Goal: Task Accomplishment & Management: Use online tool/utility

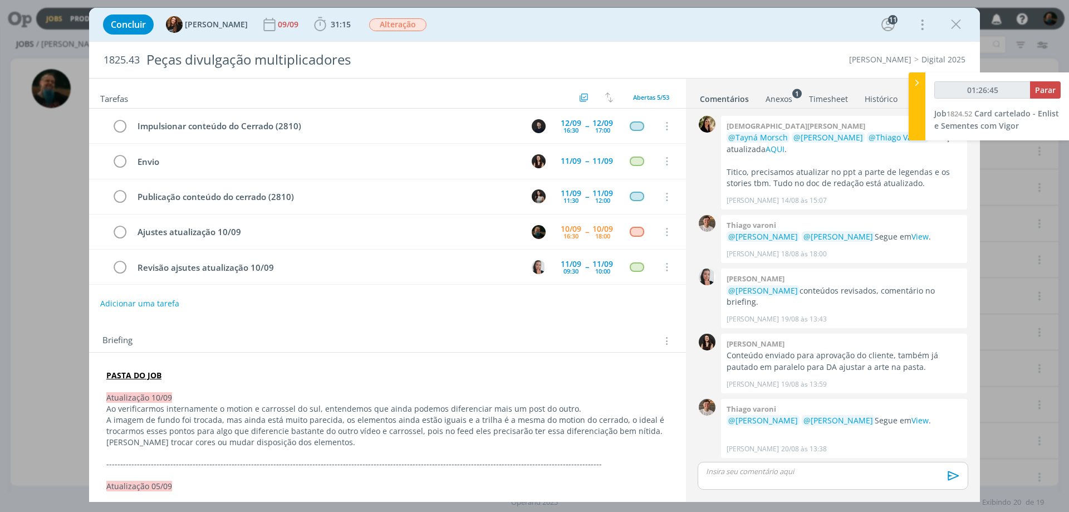
scroll to position [872, 0]
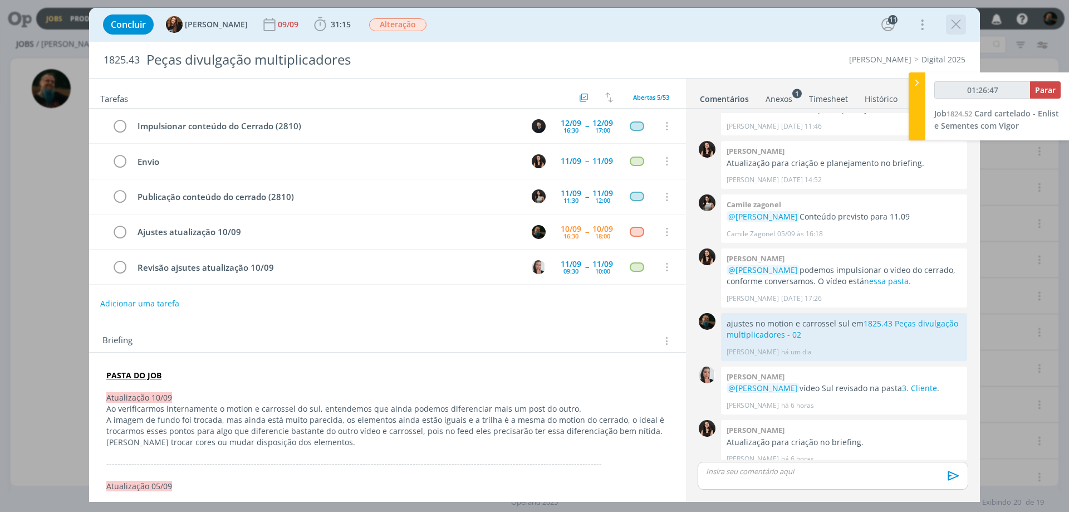
click at [954, 26] on icon "dialog" at bounding box center [956, 24] width 17 height 17
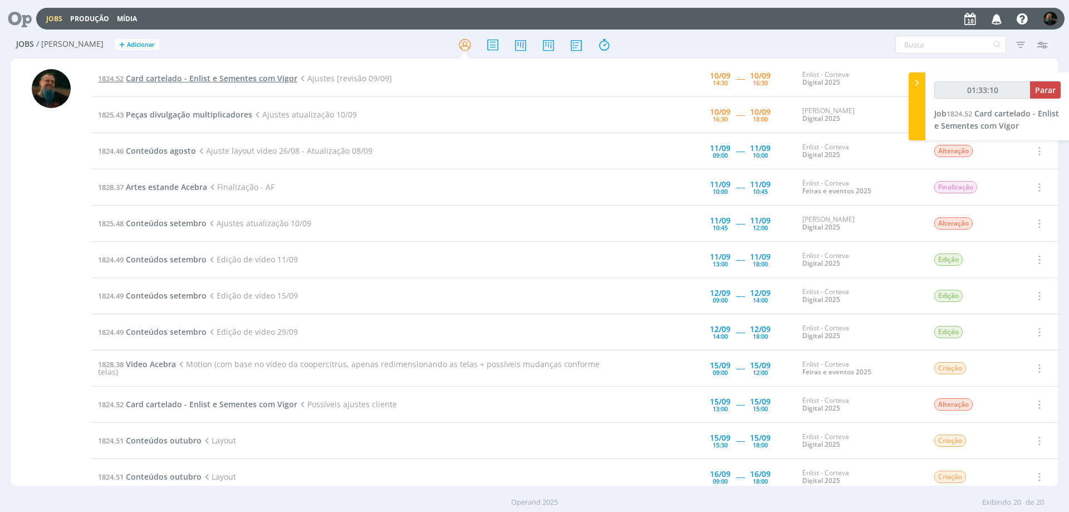
click at [248, 79] on span "Card cartelado - Enlist e Sementes com Vigor" at bounding box center [212, 78] width 172 height 11
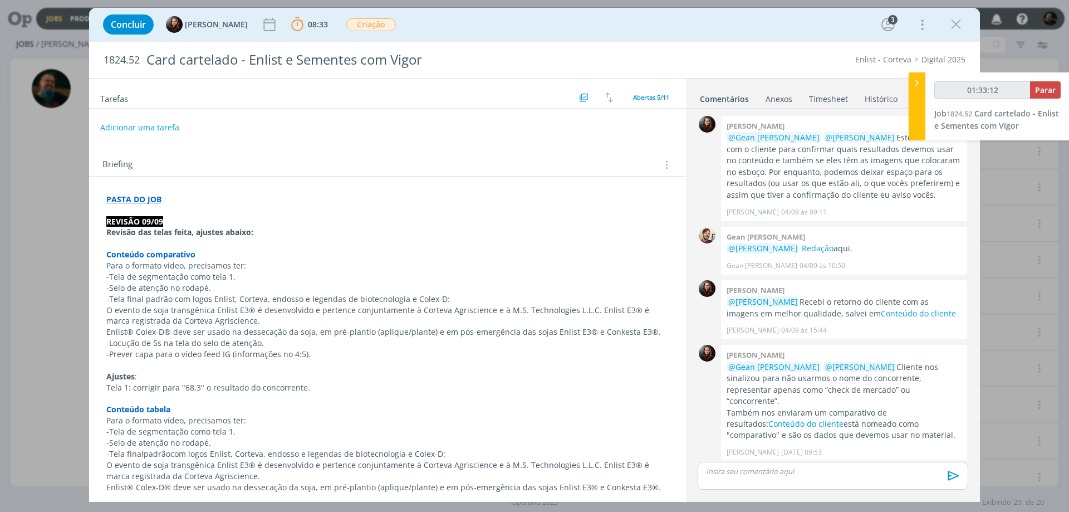
scroll to position [453, 0]
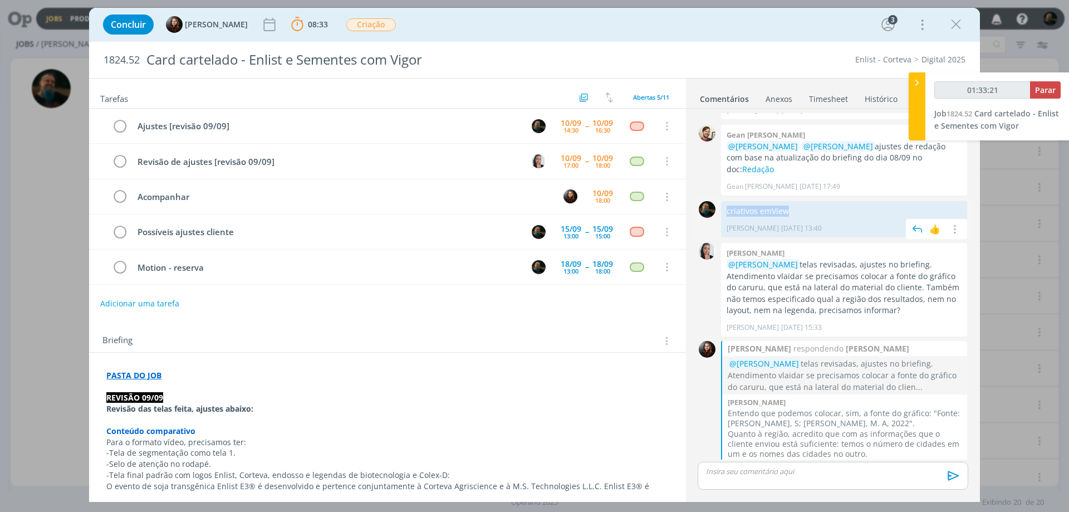
drag, startPoint x: 794, startPoint y: 187, endPoint x: 728, endPoint y: 189, distance: 65.8
click at [728, 206] on p "criativos em View" at bounding box center [844, 211] width 235 height 11
copy p "criativos em View"
click at [801, 475] on p "dialog" at bounding box center [833, 471] width 253 height 10
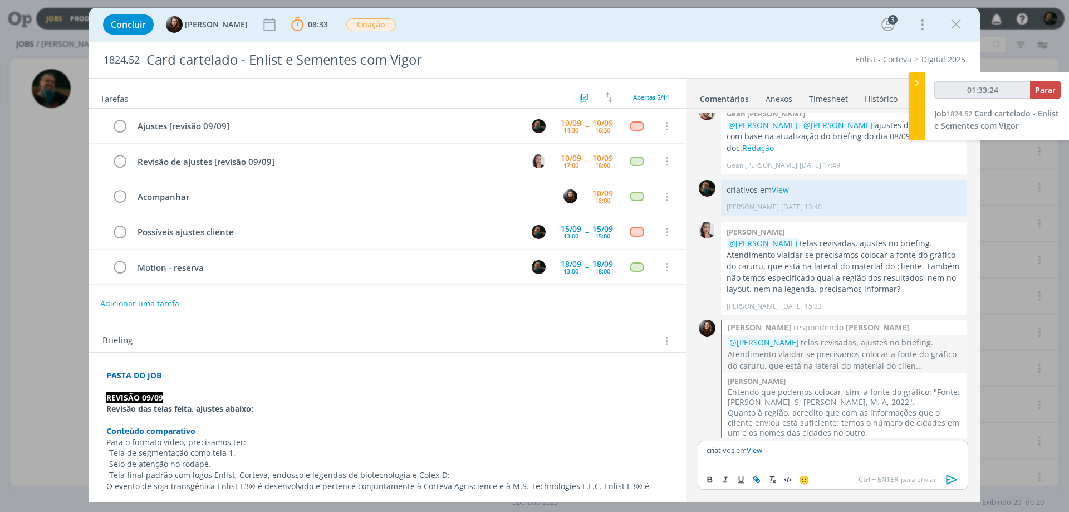
click at [735, 449] on p "criativos em View" at bounding box center [833, 450] width 253 height 10
type input "01:33:25"
click at [800, 451] on p "criativos ajustados" at bounding box center [833, 449] width 253 height 10
click at [950, 484] on icon "dialog" at bounding box center [952, 479] width 17 height 17
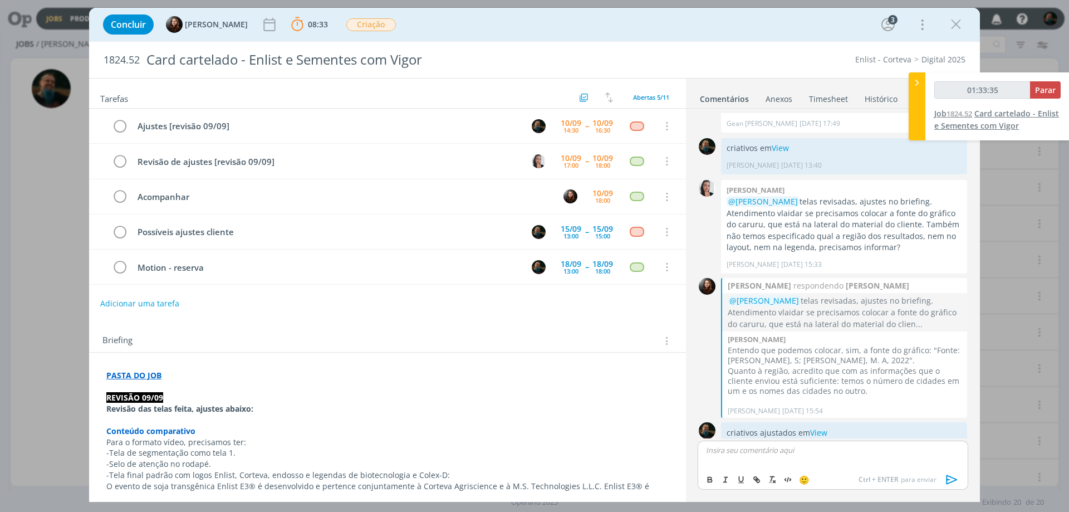
type input "01:33:36"
click at [1053, 91] on span "Parar" at bounding box center [1045, 90] width 21 height 11
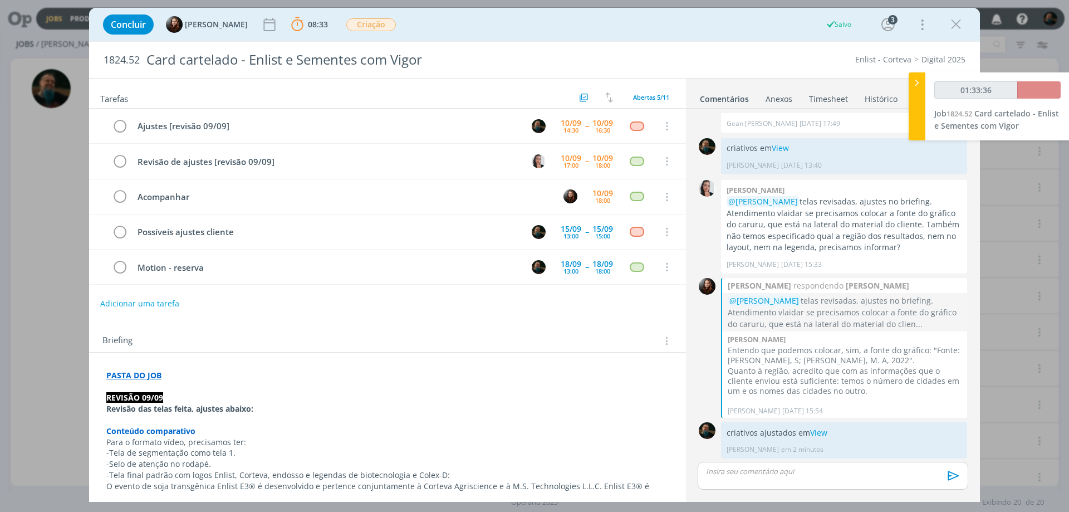
scroll to position [495, 0]
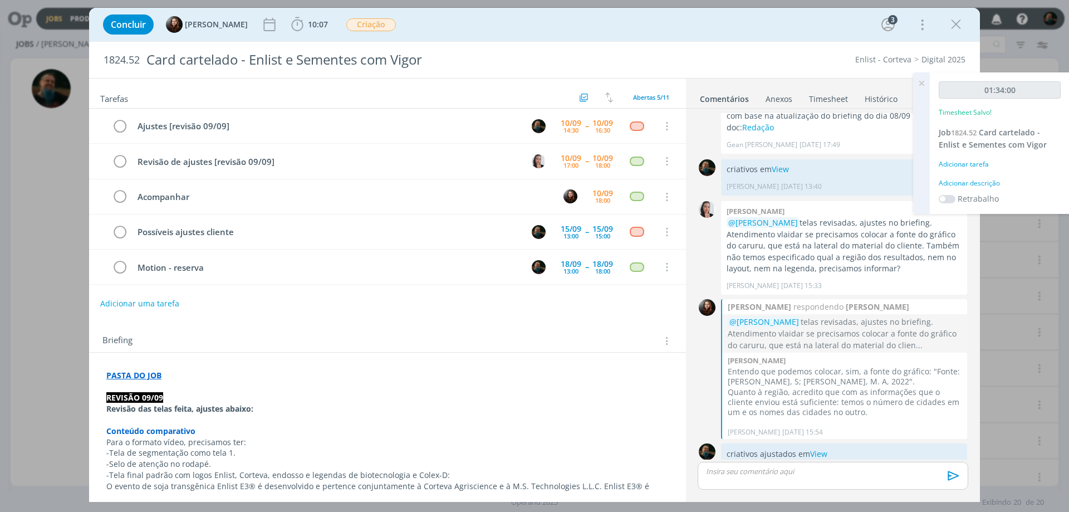
click at [995, 183] on div "Adicionar descrição" at bounding box center [1000, 183] width 122 height 10
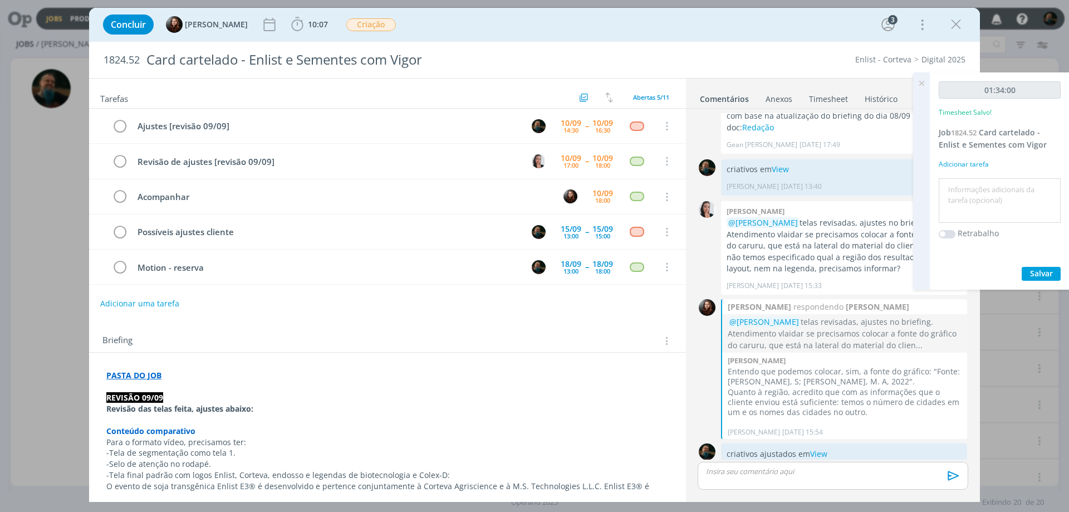
click at [998, 193] on textarea at bounding box center [1000, 201] width 116 height 40
type textarea "ajustes revisão"
click at [1040, 273] on span "Salvar" at bounding box center [1041, 273] width 23 height 11
click at [920, 84] on icon at bounding box center [922, 83] width 20 height 22
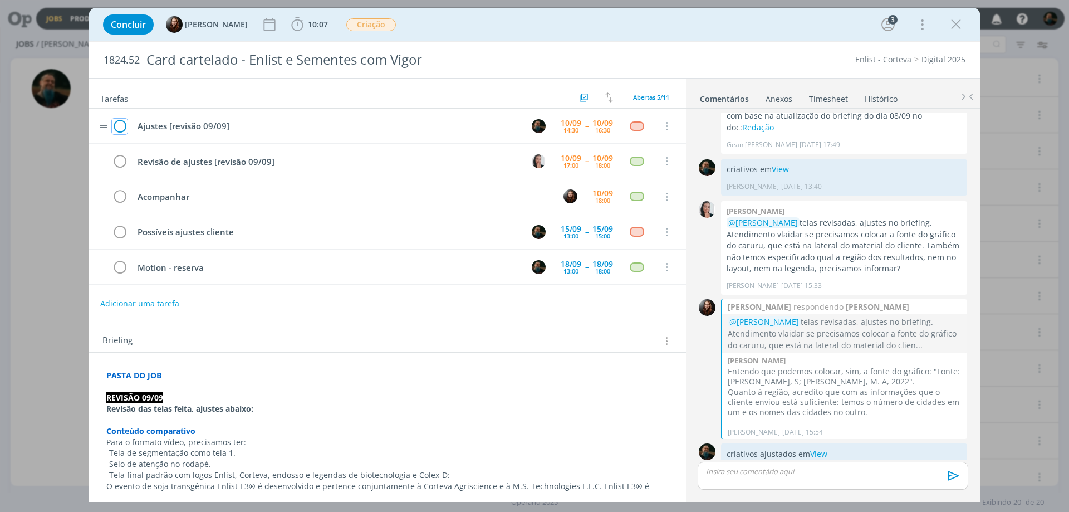
click at [119, 124] on icon "dialog" at bounding box center [120, 126] width 16 height 17
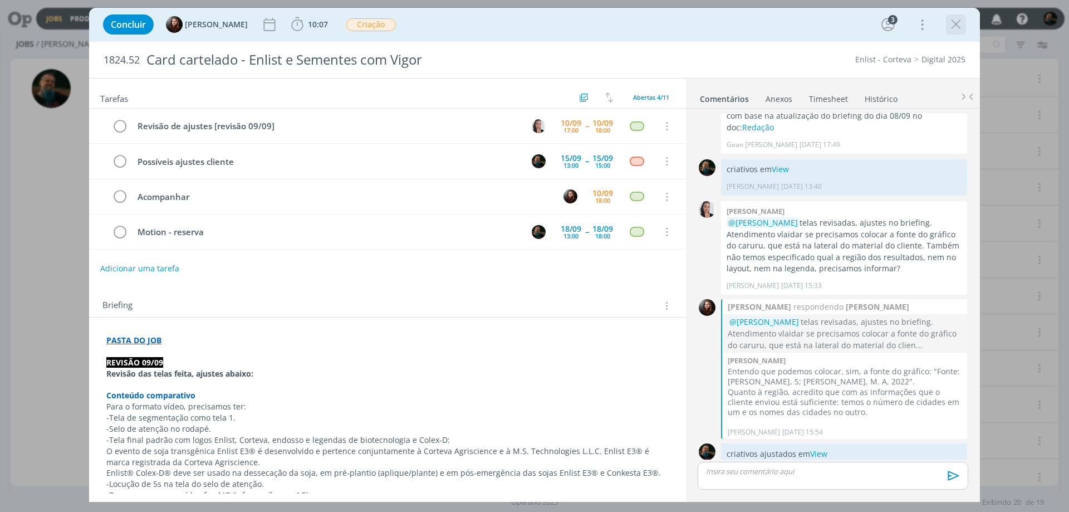
click at [960, 25] on icon "dialog" at bounding box center [956, 24] width 17 height 17
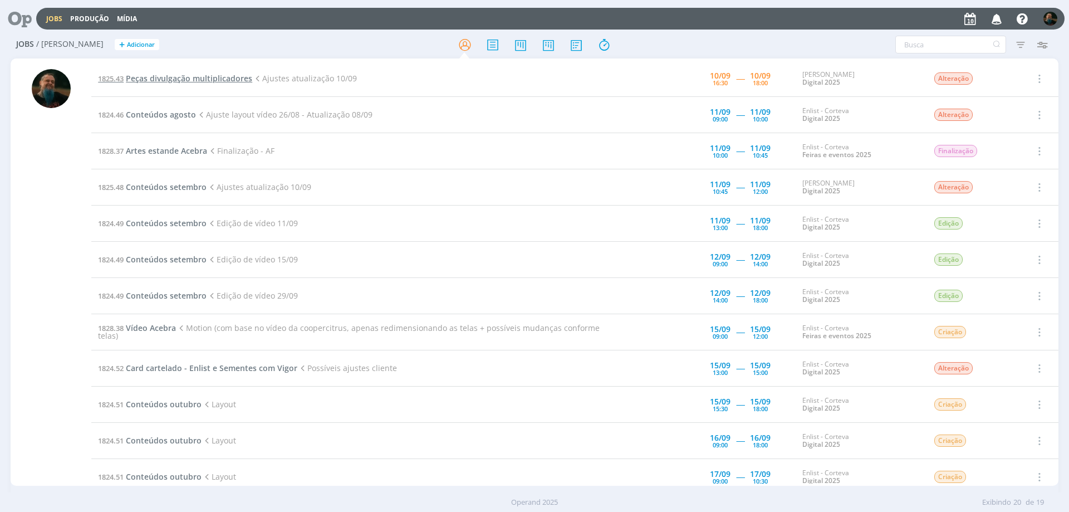
click at [207, 80] on span "Peças divulgação multiplicadores" at bounding box center [189, 78] width 126 height 11
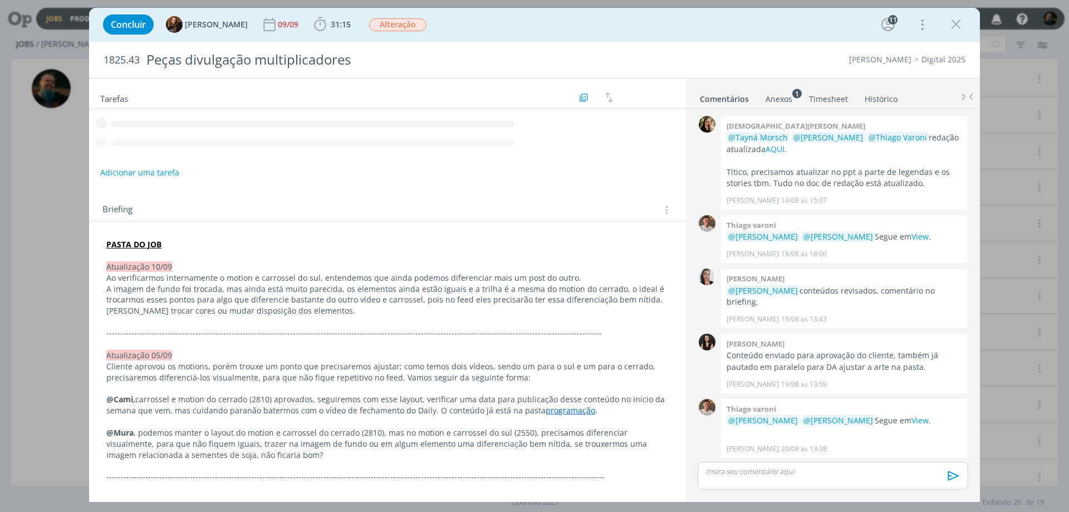
scroll to position [872, 0]
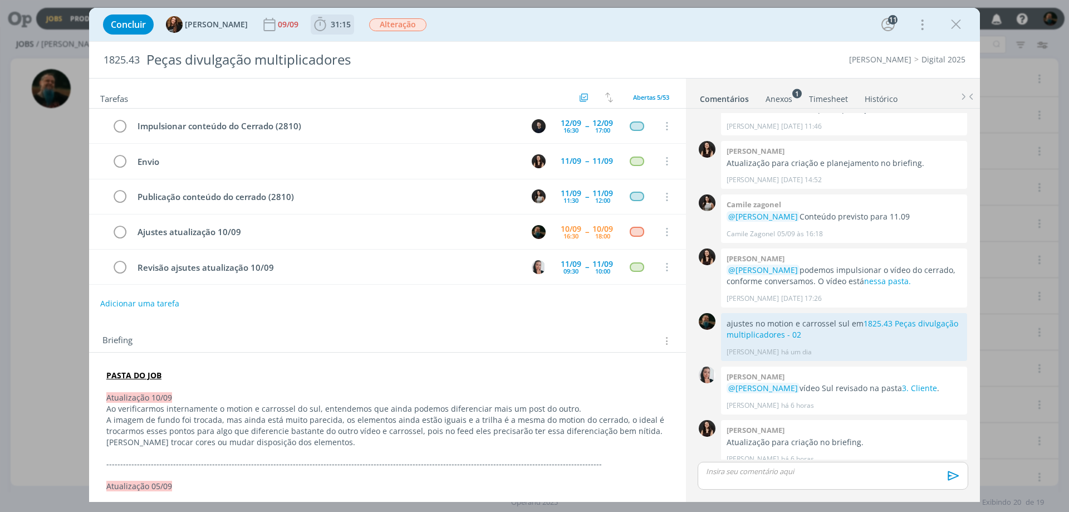
click at [329, 30] on span "31:15" at bounding box center [332, 24] width 41 height 17
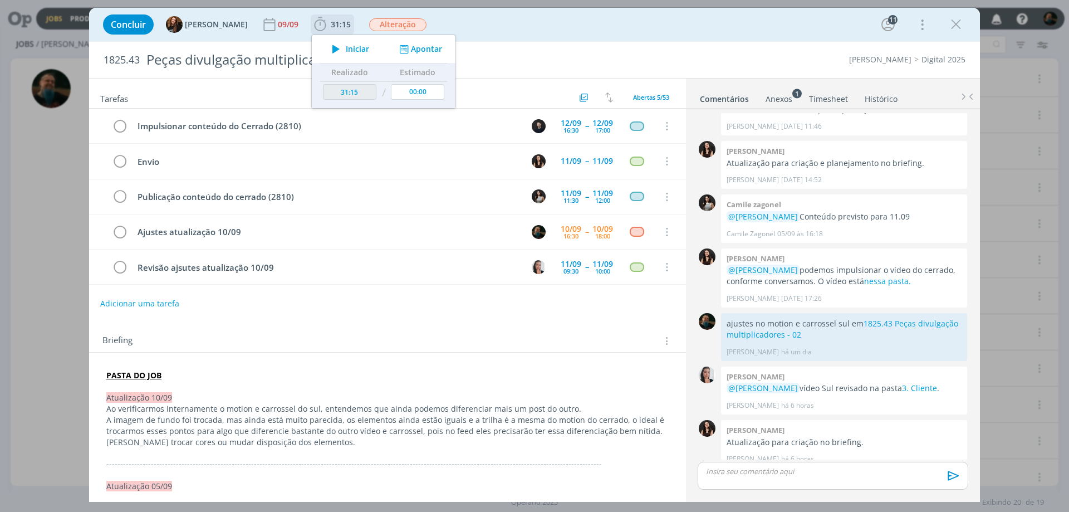
click at [346, 48] on span "Iniciar" at bounding box center [357, 49] width 23 height 8
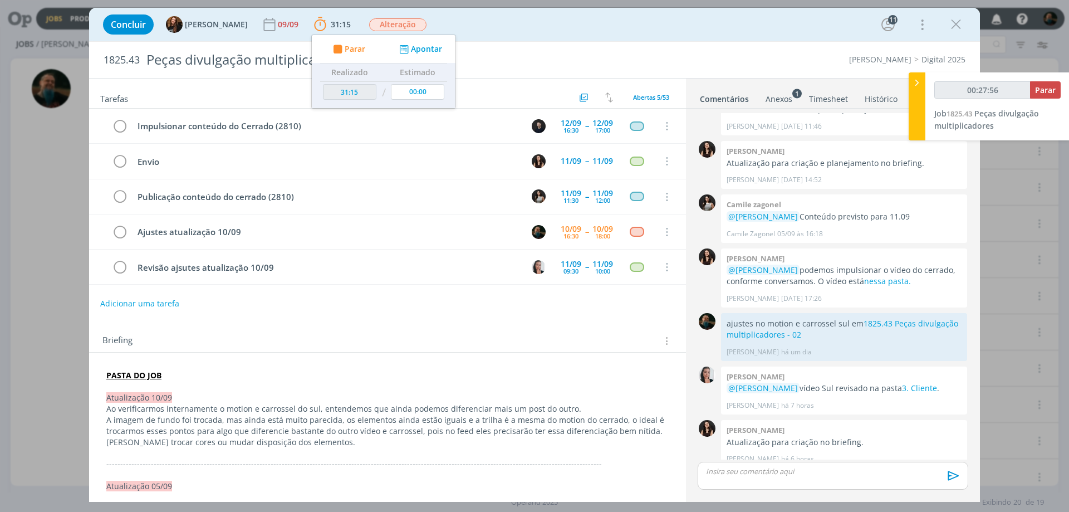
type input "00:28:56"
